Goal: Task Accomplishment & Management: Complete application form

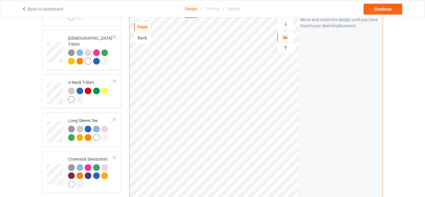
scroll to position [269, 0]
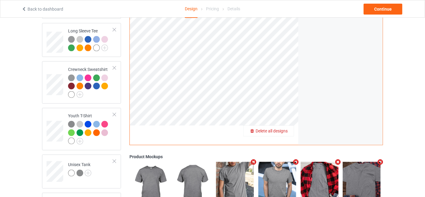
click at [285, 128] on span "Delete all designs" at bounding box center [272, 130] width 32 height 5
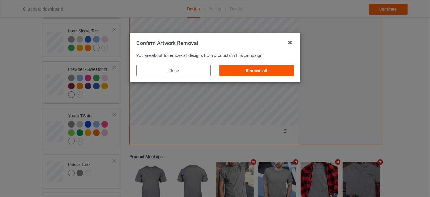
click at [264, 71] on div "Remove all" at bounding box center [256, 70] width 74 height 11
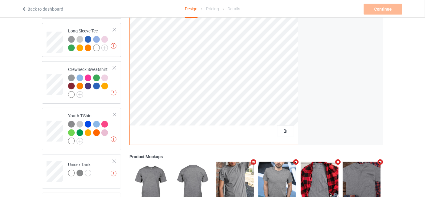
scroll to position [90, 0]
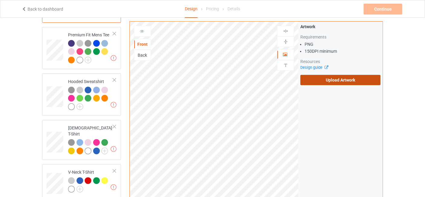
click at [341, 78] on label "Upload Artwork" at bounding box center [340, 80] width 80 height 10
click at [0, 0] on input "Upload Artwork" at bounding box center [0, 0] width 0 height 0
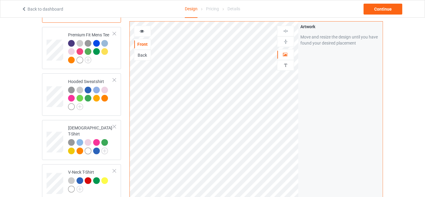
click at [139, 30] on icon at bounding box center [141, 30] width 5 height 4
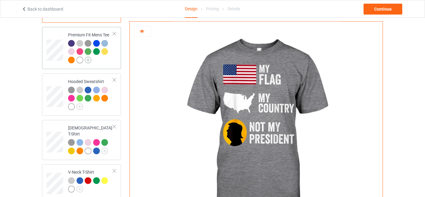
click at [87, 58] on img at bounding box center [88, 60] width 7 height 7
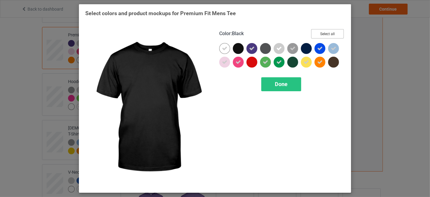
click at [325, 32] on button "Select all" at bounding box center [327, 33] width 33 height 9
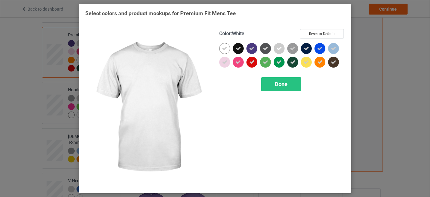
click at [224, 50] on icon at bounding box center [224, 48] width 5 height 5
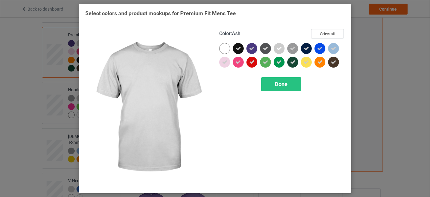
click at [279, 51] on div at bounding box center [279, 48] width 11 height 11
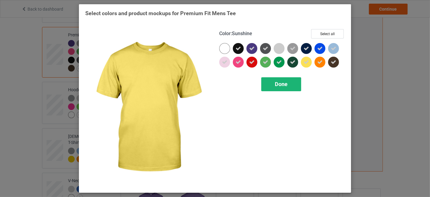
click at [281, 83] on span "Done" at bounding box center [281, 84] width 13 height 6
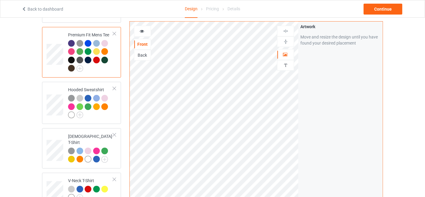
click at [107, 41] on div at bounding box center [104, 43] width 7 height 7
click at [141, 30] on icon at bounding box center [141, 30] width 5 height 4
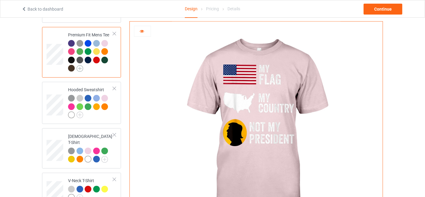
click at [81, 68] on img at bounding box center [79, 68] width 7 height 7
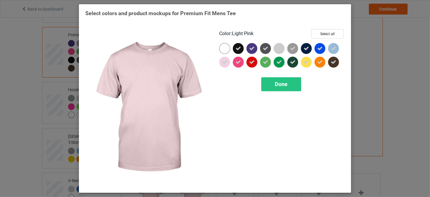
click at [228, 61] on div at bounding box center [224, 62] width 11 height 11
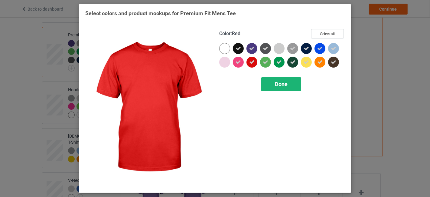
click at [282, 79] on div "Done" at bounding box center [281, 84] width 40 height 14
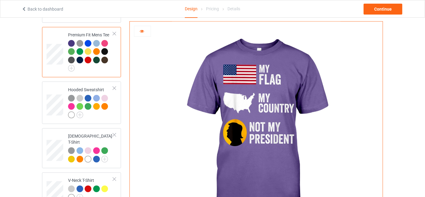
click at [99, 44] on div at bounding box center [96, 43] width 7 height 7
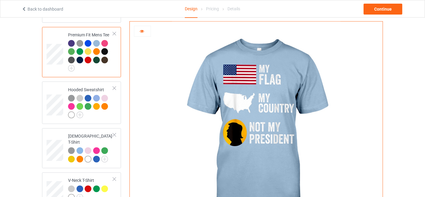
click at [88, 59] on div at bounding box center [88, 60] width 7 height 7
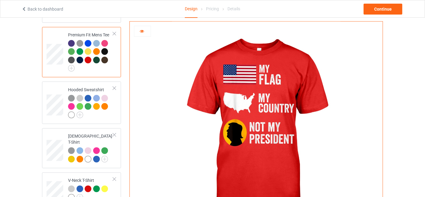
click at [107, 51] on div at bounding box center [104, 51] width 7 height 7
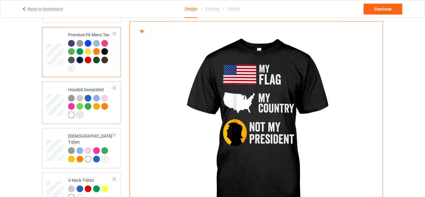
click at [79, 114] on img at bounding box center [79, 114] width 7 height 7
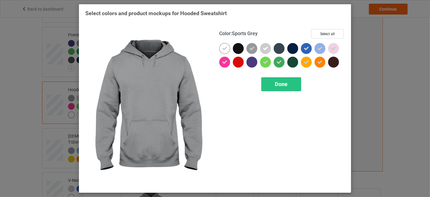
click at [324, 28] on div "Color : Sports Grey Select all Done" at bounding box center [282, 107] width 134 height 165
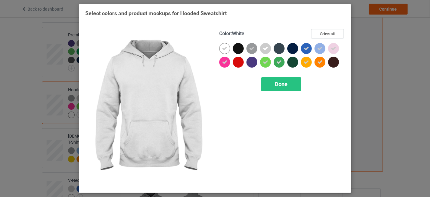
click at [222, 48] on div at bounding box center [224, 48] width 11 height 11
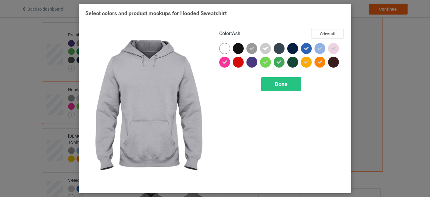
click at [270, 46] on div at bounding box center [265, 48] width 11 height 11
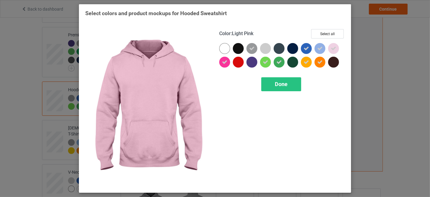
click at [329, 46] on div at bounding box center [333, 48] width 11 height 11
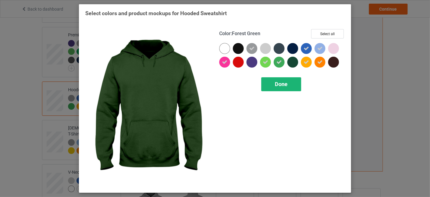
click at [283, 81] on span "Done" at bounding box center [281, 84] width 13 height 6
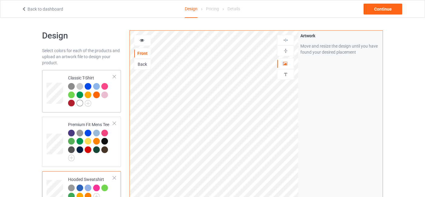
click at [97, 106] on div at bounding box center [90, 95] width 45 height 25
click at [89, 96] on div at bounding box center [88, 94] width 7 height 7
click at [145, 40] on div at bounding box center [142, 40] width 16 height 6
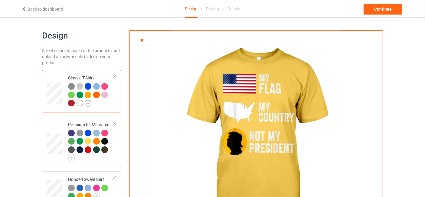
click at [89, 101] on img at bounding box center [88, 103] width 7 height 7
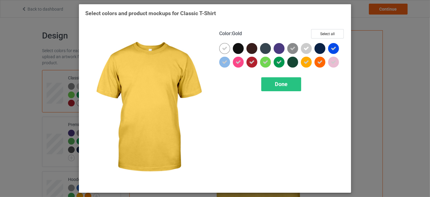
click at [307, 63] on icon at bounding box center [306, 61] width 5 height 5
click at [279, 84] on span "Done" at bounding box center [281, 84] width 13 height 6
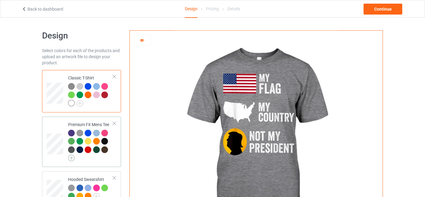
click at [74, 156] on img at bounding box center [71, 157] width 7 height 7
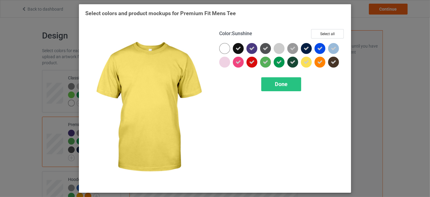
click at [308, 63] on icon at bounding box center [306, 61] width 5 height 5
click at [284, 84] on span "Done" at bounding box center [281, 84] width 13 height 6
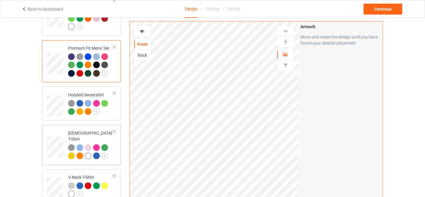
scroll to position [90, 0]
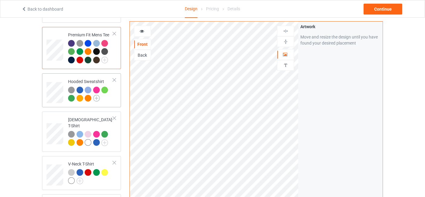
click at [96, 97] on img at bounding box center [96, 98] width 7 height 7
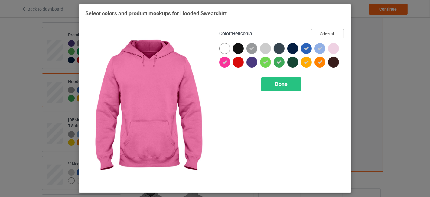
click at [332, 33] on button "Select all" at bounding box center [327, 33] width 33 height 9
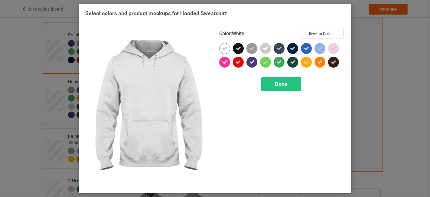
click at [227, 49] on icon at bounding box center [224, 48] width 5 height 5
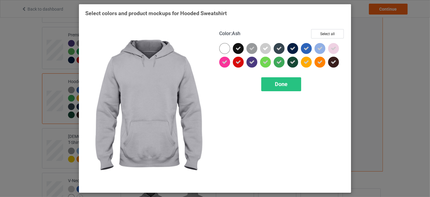
click at [263, 47] on icon at bounding box center [265, 48] width 5 height 5
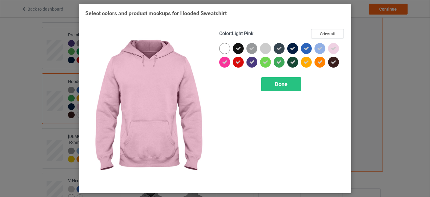
click at [330, 46] on div at bounding box center [333, 48] width 11 height 11
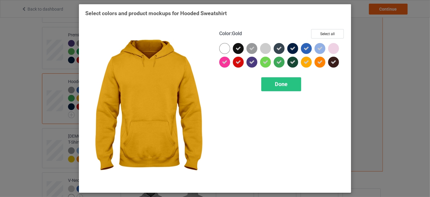
click at [308, 61] on icon at bounding box center [306, 61] width 5 height 5
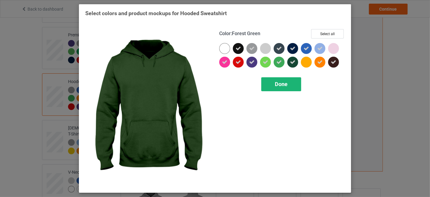
click at [283, 82] on span "Done" at bounding box center [281, 84] width 13 height 6
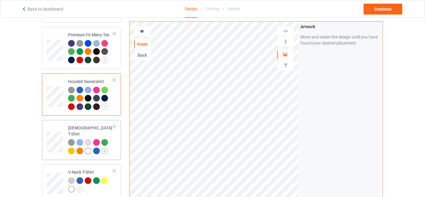
click at [107, 147] on img at bounding box center [104, 150] width 7 height 7
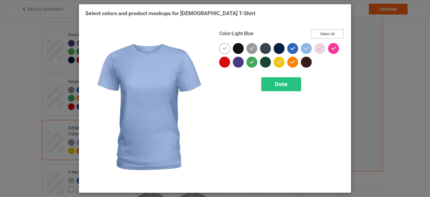
click at [327, 34] on button "Select all" at bounding box center [327, 33] width 33 height 9
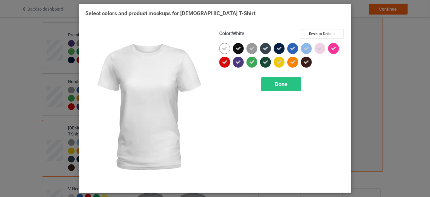
click at [227, 47] on icon at bounding box center [224, 48] width 5 height 5
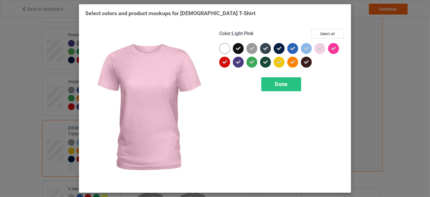
click at [320, 49] on icon at bounding box center [319, 48] width 5 height 5
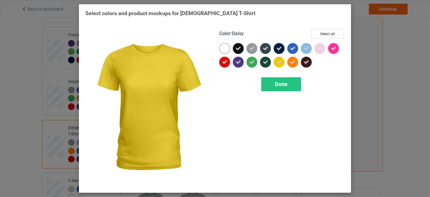
click at [280, 63] on icon at bounding box center [278, 61] width 5 height 5
click at [278, 80] on div "Done" at bounding box center [281, 84] width 40 height 14
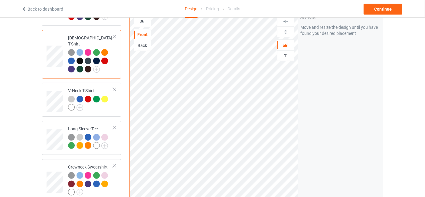
scroll to position [179, 0]
click at [82, 104] on img at bounding box center [79, 107] width 7 height 7
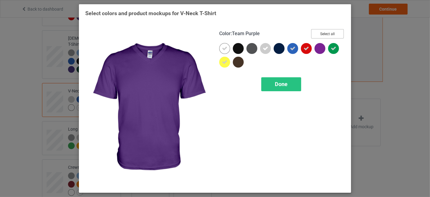
click at [326, 32] on button "Select all" at bounding box center [327, 33] width 33 height 9
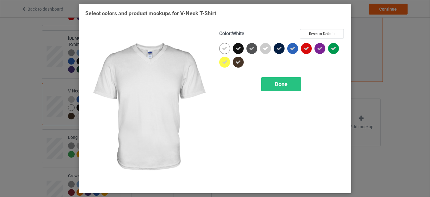
click at [227, 51] on div at bounding box center [224, 48] width 11 height 11
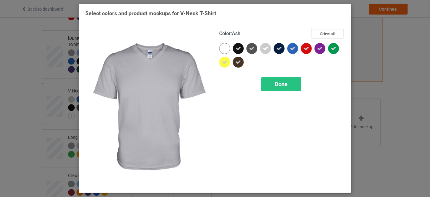
click at [266, 50] on icon at bounding box center [265, 48] width 5 height 5
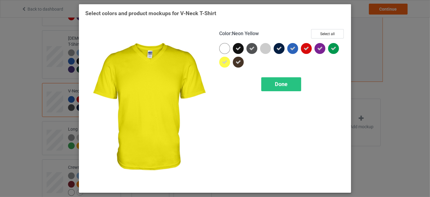
click at [223, 61] on icon at bounding box center [224, 61] width 5 height 5
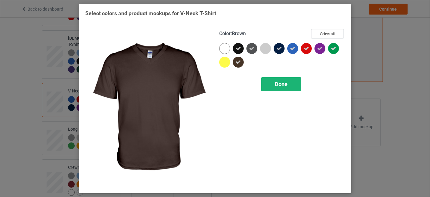
click at [273, 80] on div "Done" at bounding box center [281, 84] width 40 height 14
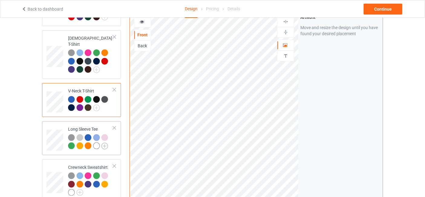
click at [104, 142] on img at bounding box center [104, 145] width 7 height 7
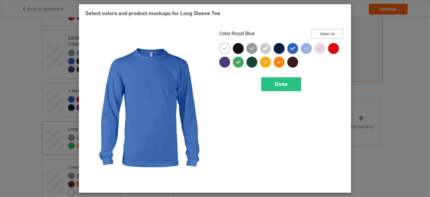
click at [327, 30] on button "Select all" at bounding box center [327, 33] width 33 height 9
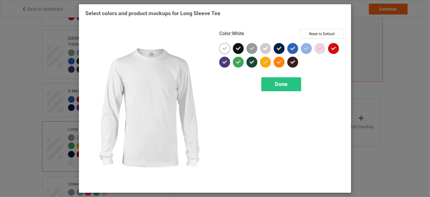
click at [226, 46] on icon at bounding box center [224, 48] width 5 height 5
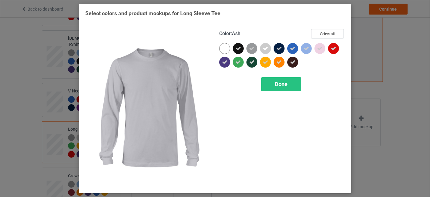
drag, startPoint x: 268, startPoint y: 48, endPoint x: 311, endPoint y: 45, distance: 43.6
click at [269, 48] on div at bounding box center [265, 48] width 11 height 11
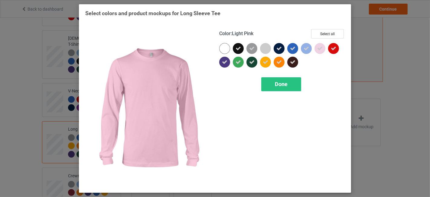
click at [319, 47] on icon at bounding box center [319, 48] width 5 height 5
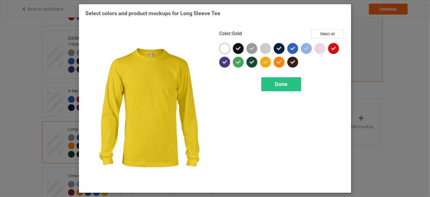
click at [267, 63] on icon at bounding box center [265, 61] width 5 height 5
click at [278, 82] on span "Done" at bounding box center [281, 84] width 13 height 6
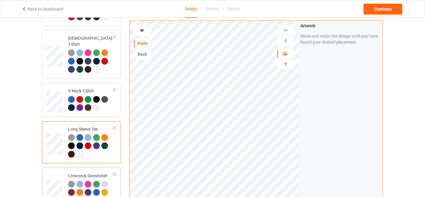
click at [81, 196] on img at bounding box center [79, 200] width 7 height 7
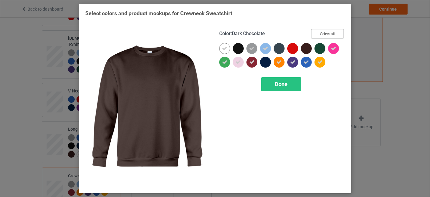
click at [340, 32] on button "Select all" at bounding box center [327, 33] width 33 height 9
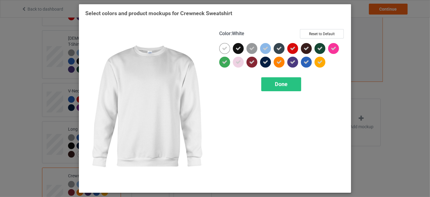
click at [224, 46] on icon at bounding box center [224, 48] width 5 height 5
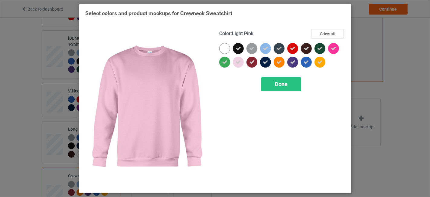
click at [239, 64] on icon at bounding box center [238, 61] width 5 height 5
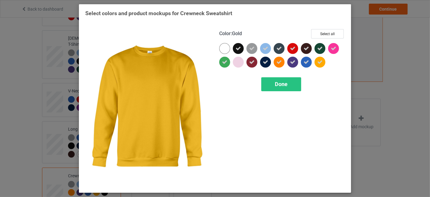
click at [320, 61] on icon at bounding box center [319, 61] width 5 height 5
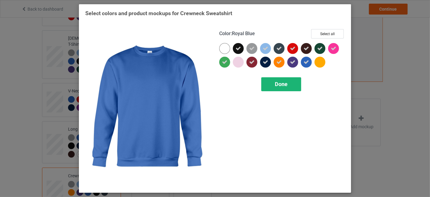
click at [283, 86] on span "Done" at bounding box center [281, 84] width 13 height 6
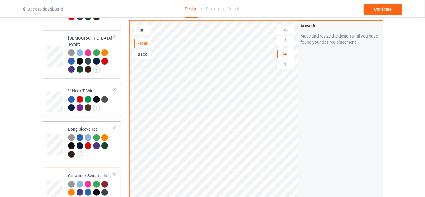
scroll to position [269, 0]
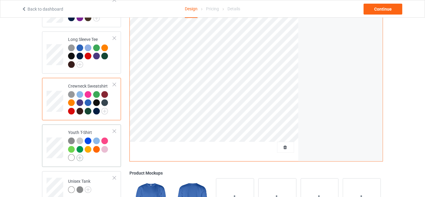
click at [81, 154] on img at bounding box center [79, 157] width 7 height 7
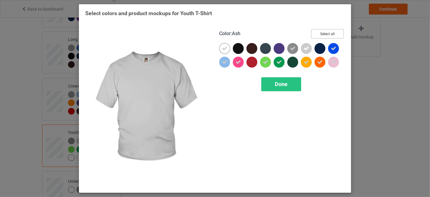
click at [331, 31] on button "Select all" at bounding box center [327, 33] width 33 height 9
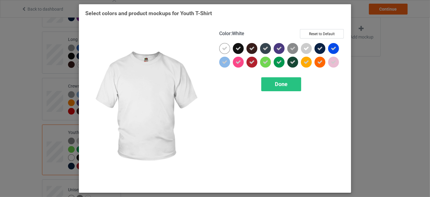
click at [226, 48] on icon at bounding box center [224, 48] width 5 height 5
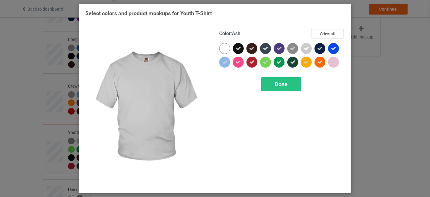
click at [305, 47] on icon at bounding box center [306, 48] width 5 height 5
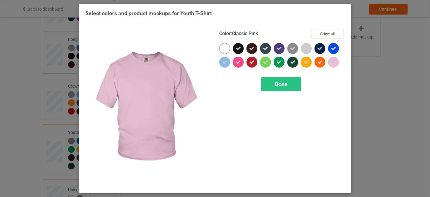
click at [333, 60] on icon at bounding box center [333, 61] width 5 height 5
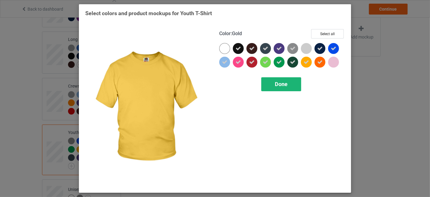
click at [271, 82] on div "Done" at bounding box center [281, 84] width 40 height 14
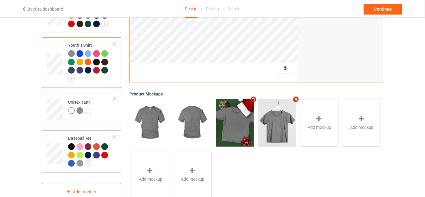
scroll to position [358, 0]
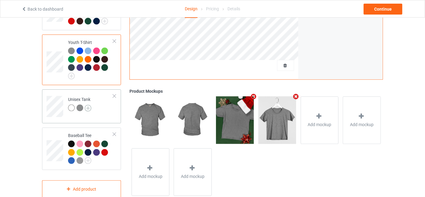
click at [87, 105] on img at bounding box center [88, 108] width 7 height 7
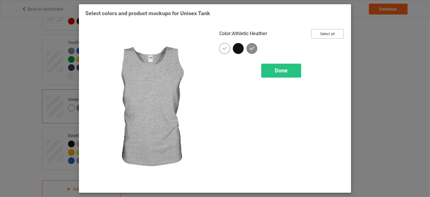
click at [324, 34] on button "Select all" at bounding box center [327, 33] width 33 height 9
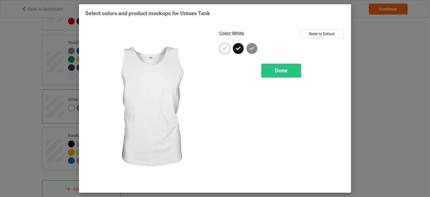
click at [226, 50] on icon at bounding box center [224, 48] width 5 height 5
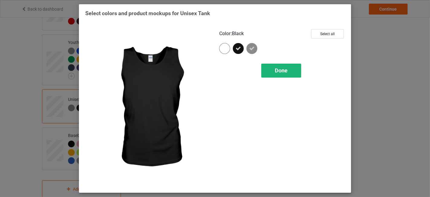
click at [279, 71] on span "Done" at bounding box center [281, 70] width 13 height 6
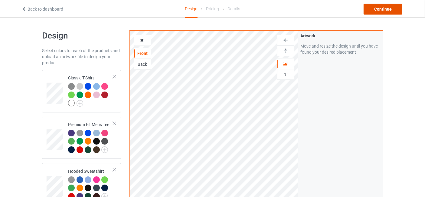
click at [389, 9] on div "Continue" at bounding box center [382, 9] width 39 height 11
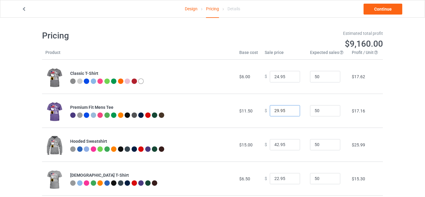
type input "29.95"
click at [289, 108] on input "29.95" at bounding box center [285, 110] width 30 height 11
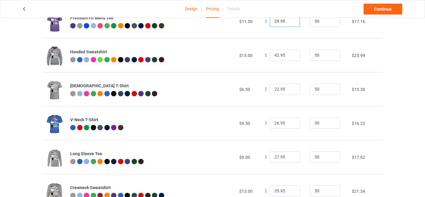
scroll to position [90, 0]
click at [290, 88] on input "23.95" at bounding box center [285, 88] width 30 height 11
type input "24.95"
click at [290, 88] on input "24.95" at bounding box center [285, 88] width 30 height 11
type input "27.95"
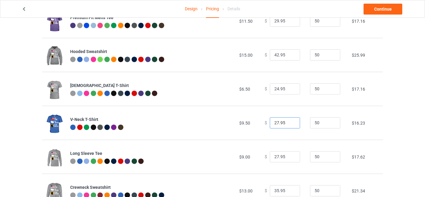
click at [289, 121] on input "27.95" at bounding box center [285, 122] width 30 height 11
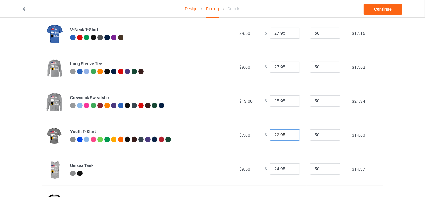
click at [291, 131] on input "22.95" at bounding box center [285, 134] width 30 height 11
click at [290, 132] on input "23.95" at bounding box center [285, 134] width 30 height 11
type input "24.95"
click at [290, 132] on input "24.95" at bounding box center [285, 134] width 30 height 11
click at [290, 166] on input "25.95" at bounding box center [285, 168] width 30 height 11
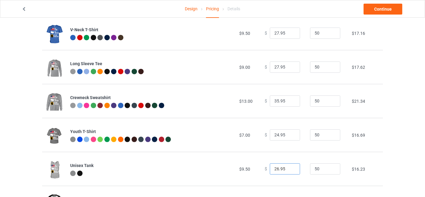
type input "26.95"
click at [290, 166] on input "26.95" at bounding box center [285, 168] width 30 height 11
type input "23.95"
click at [289, 136] on input "23.95" at bounding box center [285, 134] width 30 height 11
click at [380, 7] on link "Continue" at bounding box center [382, 9] width 39 height 11
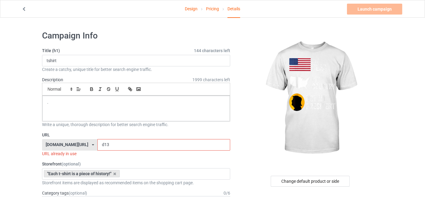
drag, startPoint x: 116, startPoint y: 144, endPoint x: 112, endPoint y: 144, distance: 3.9
click at [112, 144] on input "d13" at bounding box center [163, 144] width 132 height 11
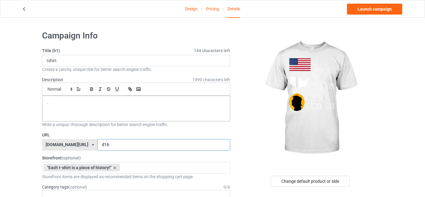
type input "d16"
click at [25, 9] on icon at bounding box center [23, 8] width 5 height 4
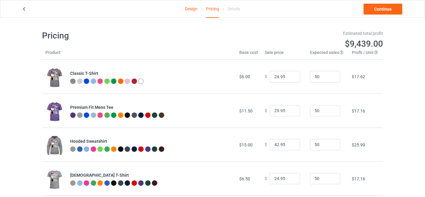
click at [24, 10] on icon at bounding box center [23, 8] width 5 height 4
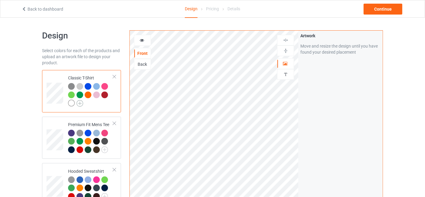
click at [81, 103] on img at bounding box center [79, 103] width 7 height 7
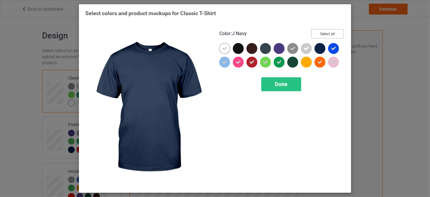
click at [330, 34] on button "Select all" at bounding box center [327, 33] width 33 height 9
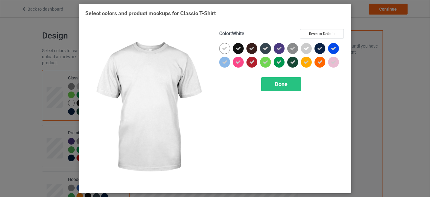
click at [224, 46] on icon at bounding box center [224, 48] width 5 height 5
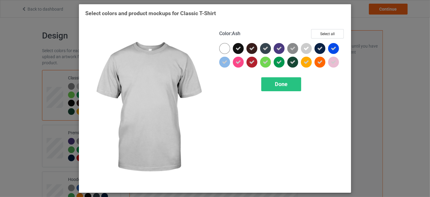
drag, startPoint x: 304, startPoint y: 47, endPoint x: 305, endPoint y: 52, distance: 5.5
click at [305, 47] on icon at bounding box center [306, 48] width 5 height 5
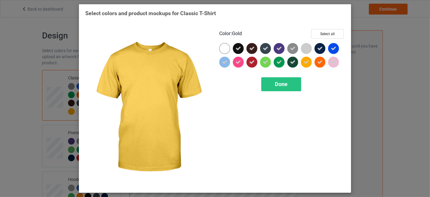
click at [306, 58] on div at bounding box center [306, 62] width 11 height 11
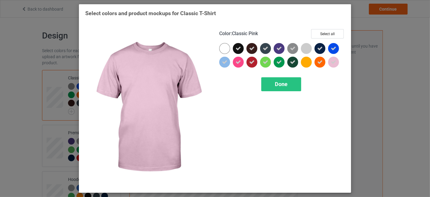
click at [339, 60] on div at bounding box center [333, 62] width 11 height 11
click at [286, 85] on span "Done" at bounding box center [281, 84] width 13 height 6
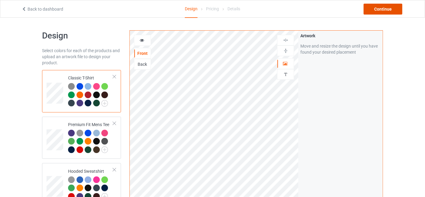
click at [383, 11] on div "Continue" at bounding box center [382, 9] width 39 height 11
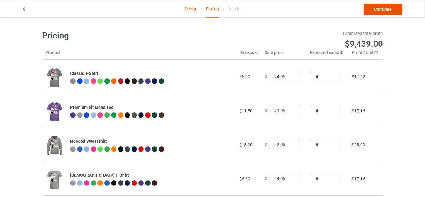
click at [382, 9] on link "Continue" at bounding box center [382, 9] width 39 height 11
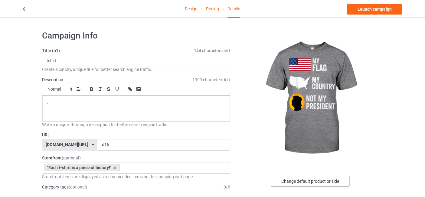
click at [315, 178] on div "Change default product or side" at bounding box center [310, 180] width 79 height 11
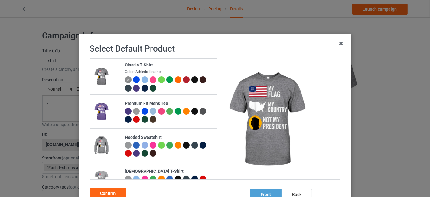
click at [191, 80] on div at bounding box center [194, 79] width 7 height 7
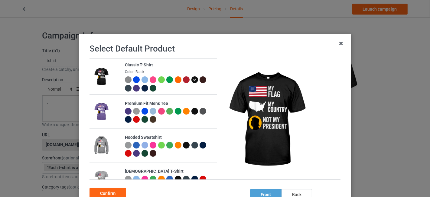
drag, startPoint x: 111, startPoint y: 195, endPoint x: 116, endPoint y: 193, distance: 6.1
click at [111, 194] on div "Confirm" at bounding box center [108, 192] width 37 height 11
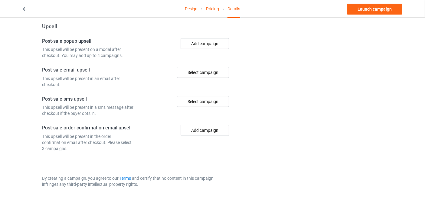
scroll to position [445, 0]
click at [366, 9] on link "Launch campaign" at bounding box center [374, 9] width 55 height 11
